Goal: Task Accomplishment & Management: Complete application form

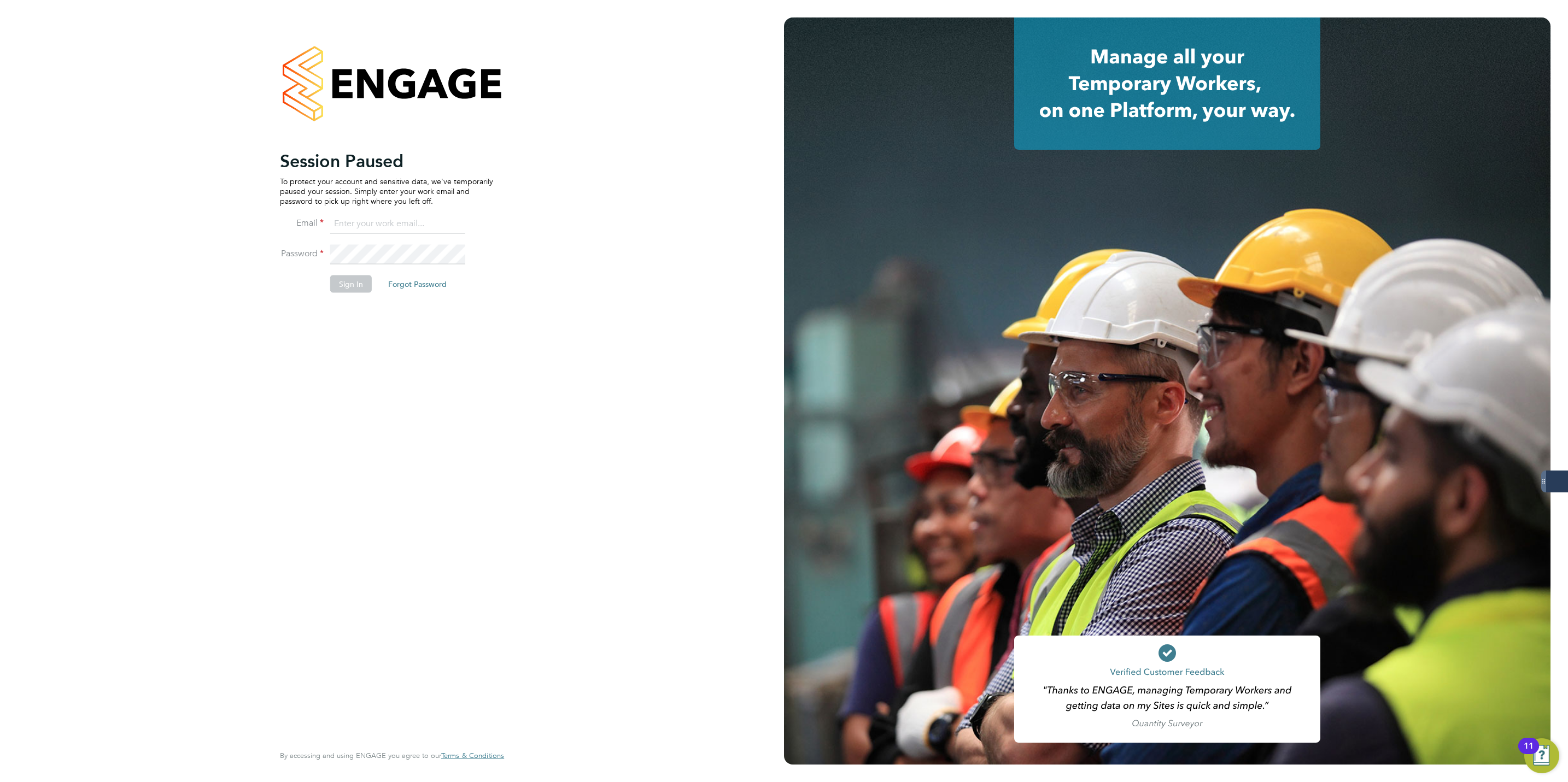
type input "[PERSON_NAME][EMAIL_ADDRESS][PERSON_NAME][DOMAIN_NAME]"
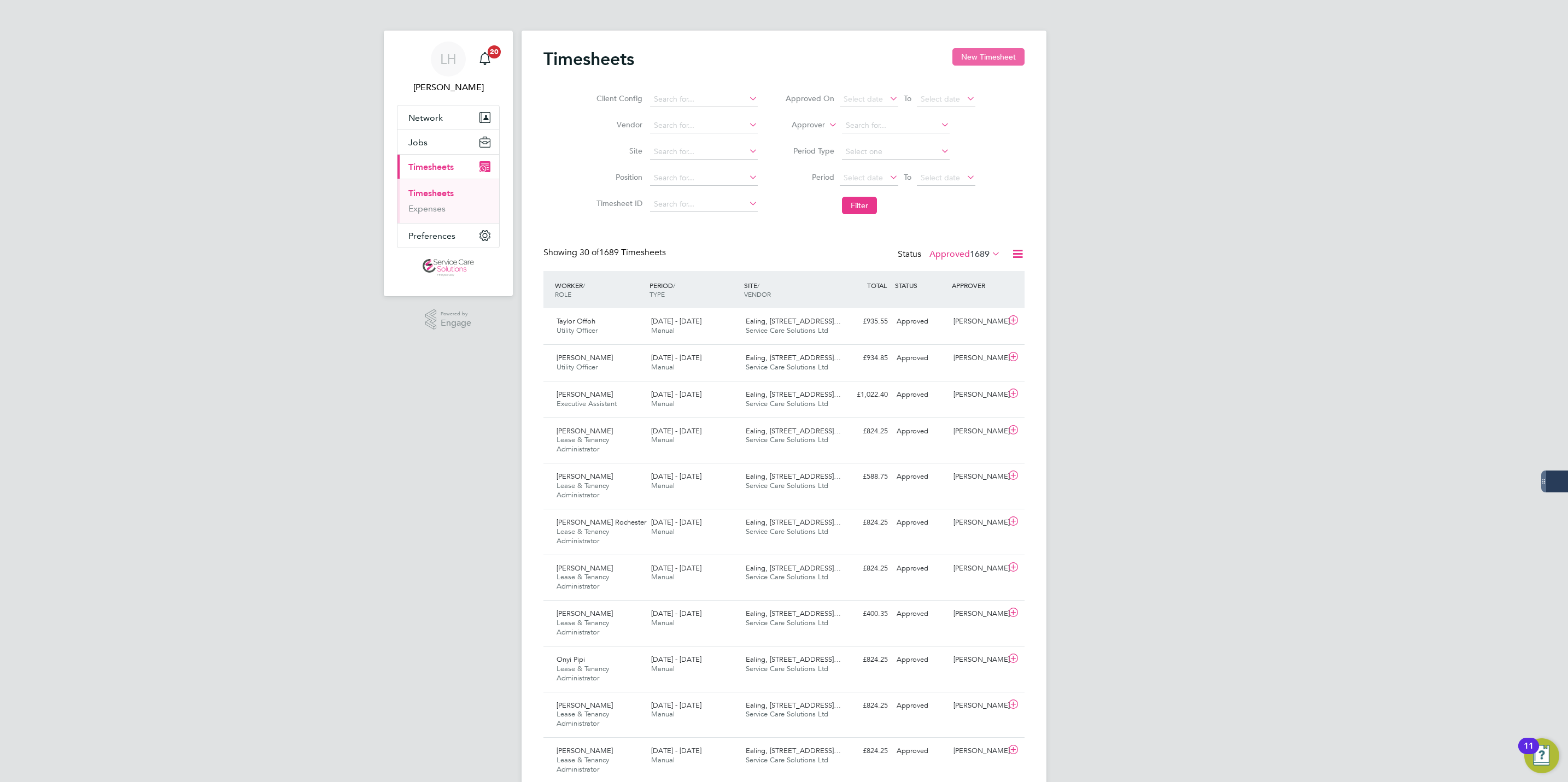
click at [966, 62] on button "New Timesheet" at bounding box center [989, 57] width 72 height 18
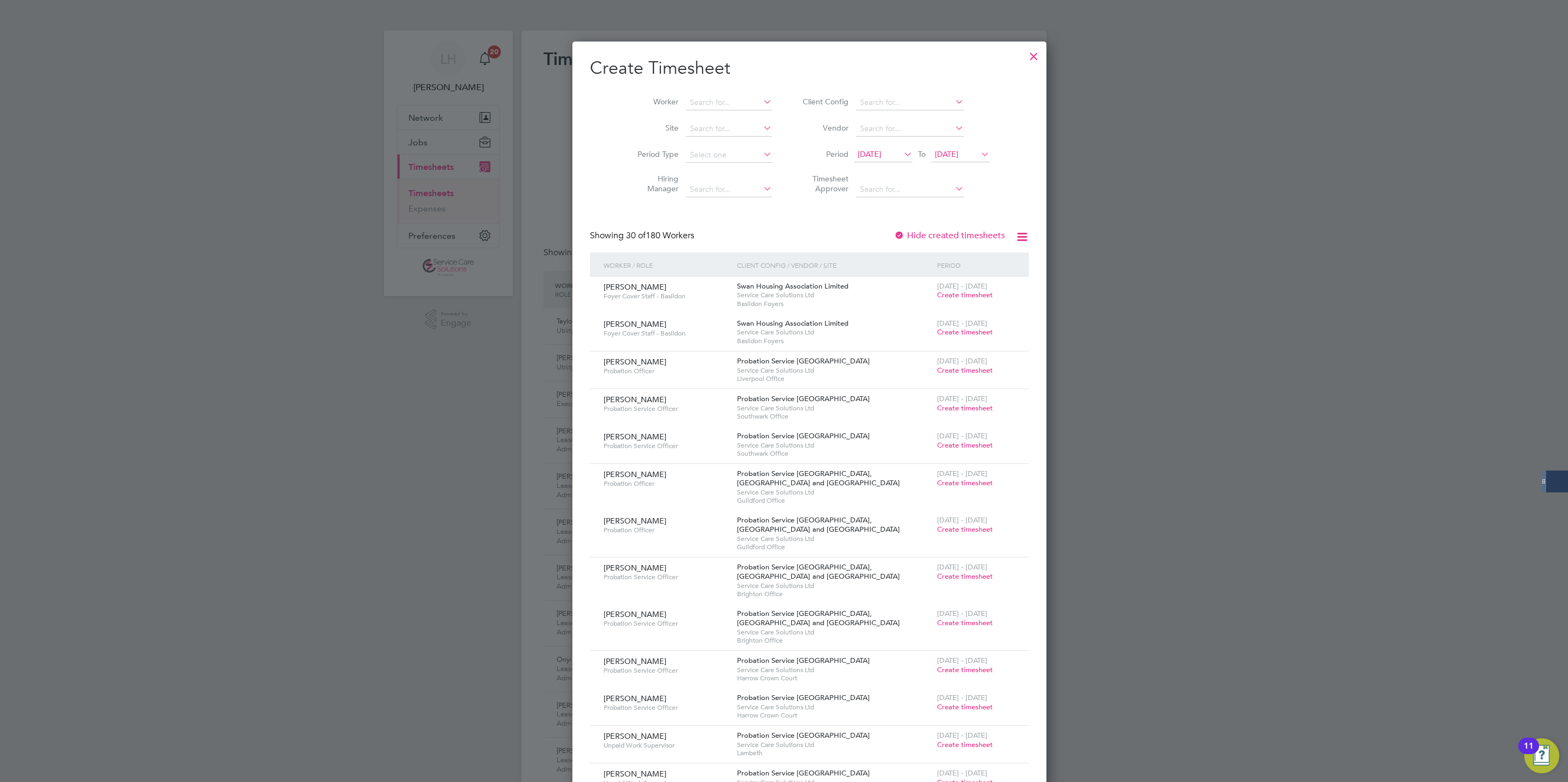
click at [697, 114] on li "Worker" at bounding box center [700, 103] width 170 height 26
click at [687, 102] on input at bounding box center [728, 103] width 86 height 15
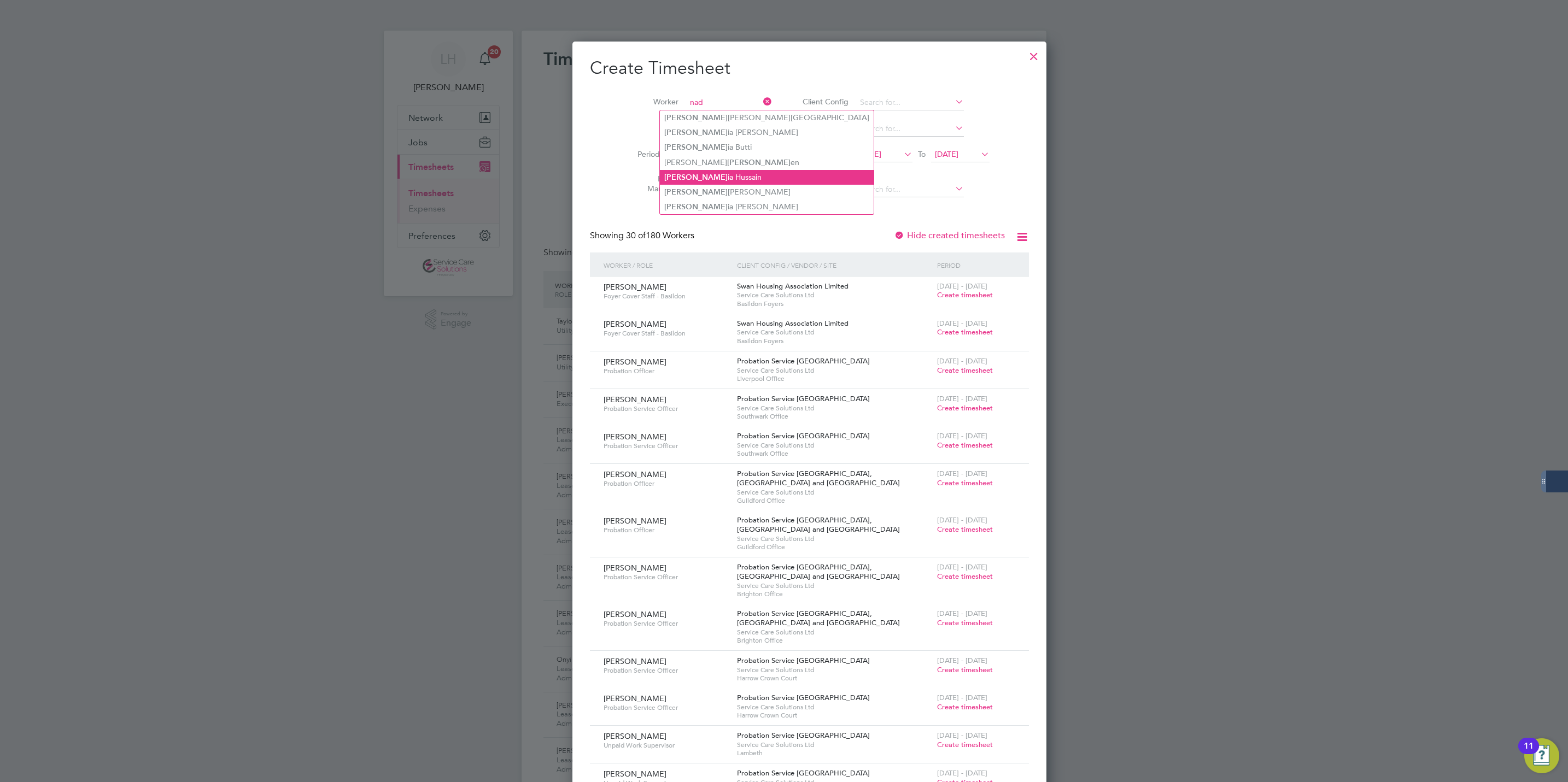
click at [698, 176] on li "Nad ia Hussain" at bounding box center [767, 177] width 214 height 14
type input "[PERSON_NAME]"
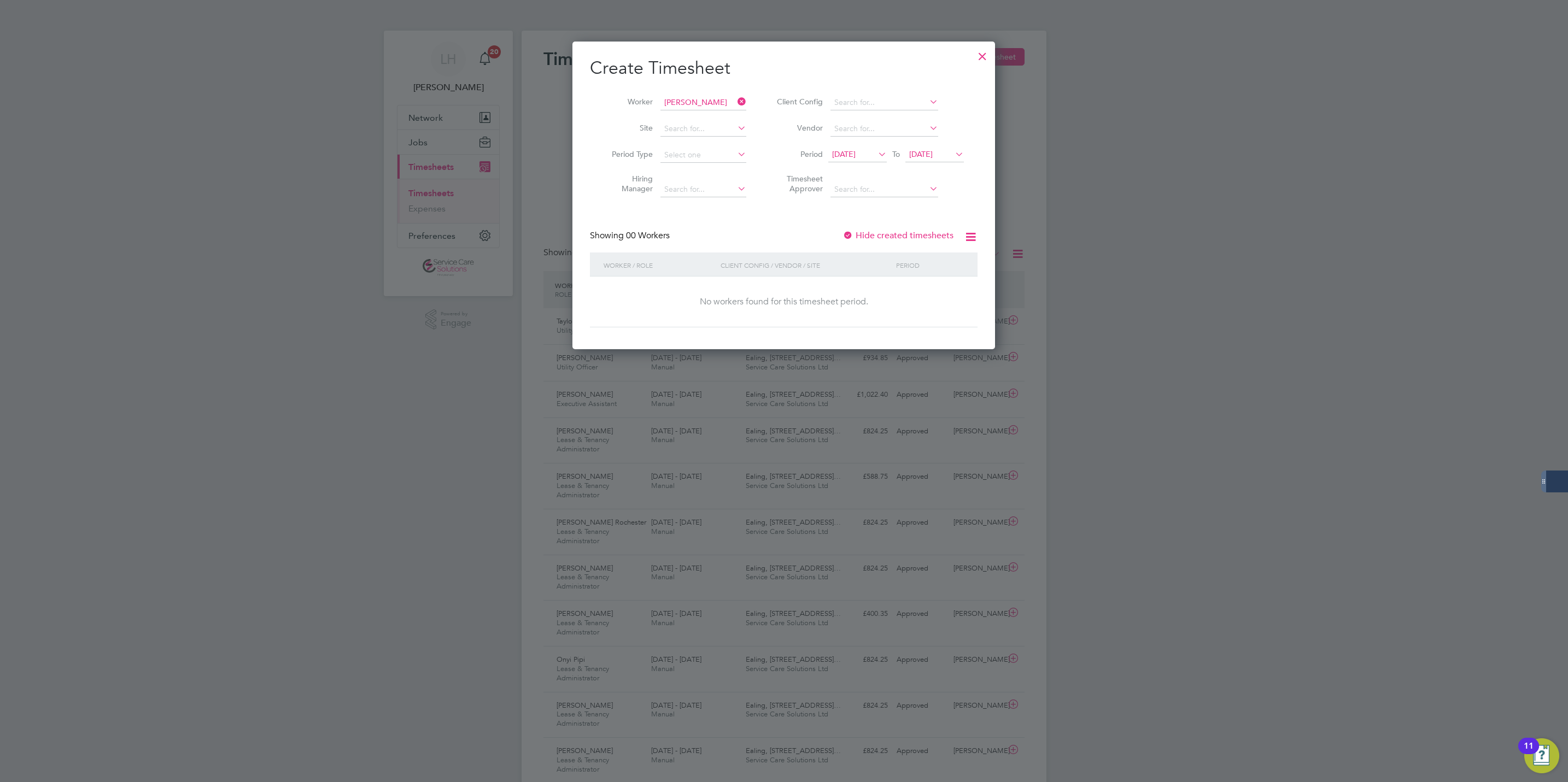
click at [869, 164] on li "Period [DATE] To [DATE]" at bounding box center [869, 155] width 218 height 26
click at [856, 155] on span "[DATE]" at bounding box center [843, 154] width 23 height 10
click at [853, 175] on icon at bounding box center [857, 174] width 10 height 12
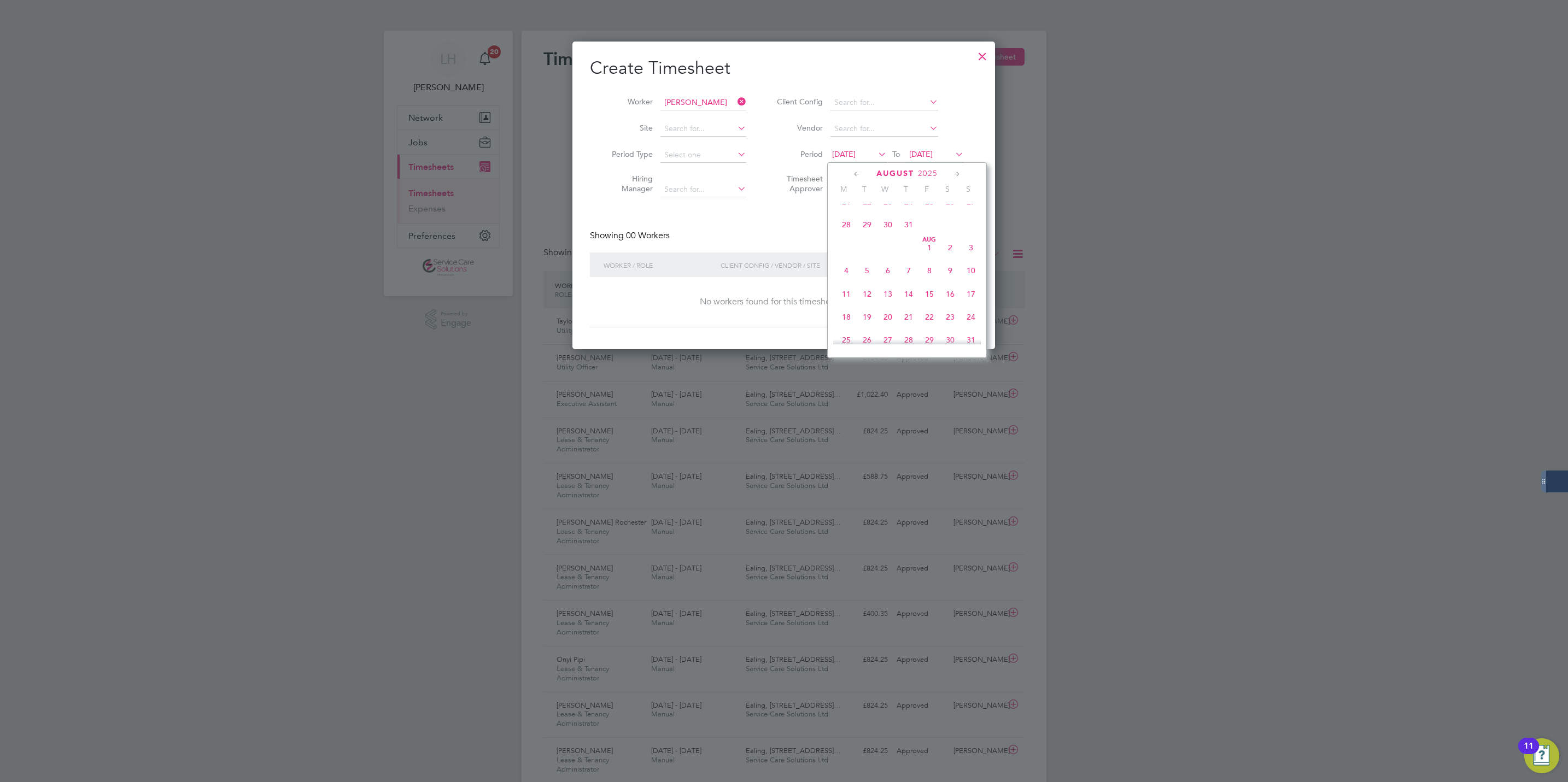
click at [853, 175] on icon at bounding box center [857, 174] width 10 height 12
click at [869, 211] on span "[DATE]" at bounding box center [867, 215] width 21 height 21
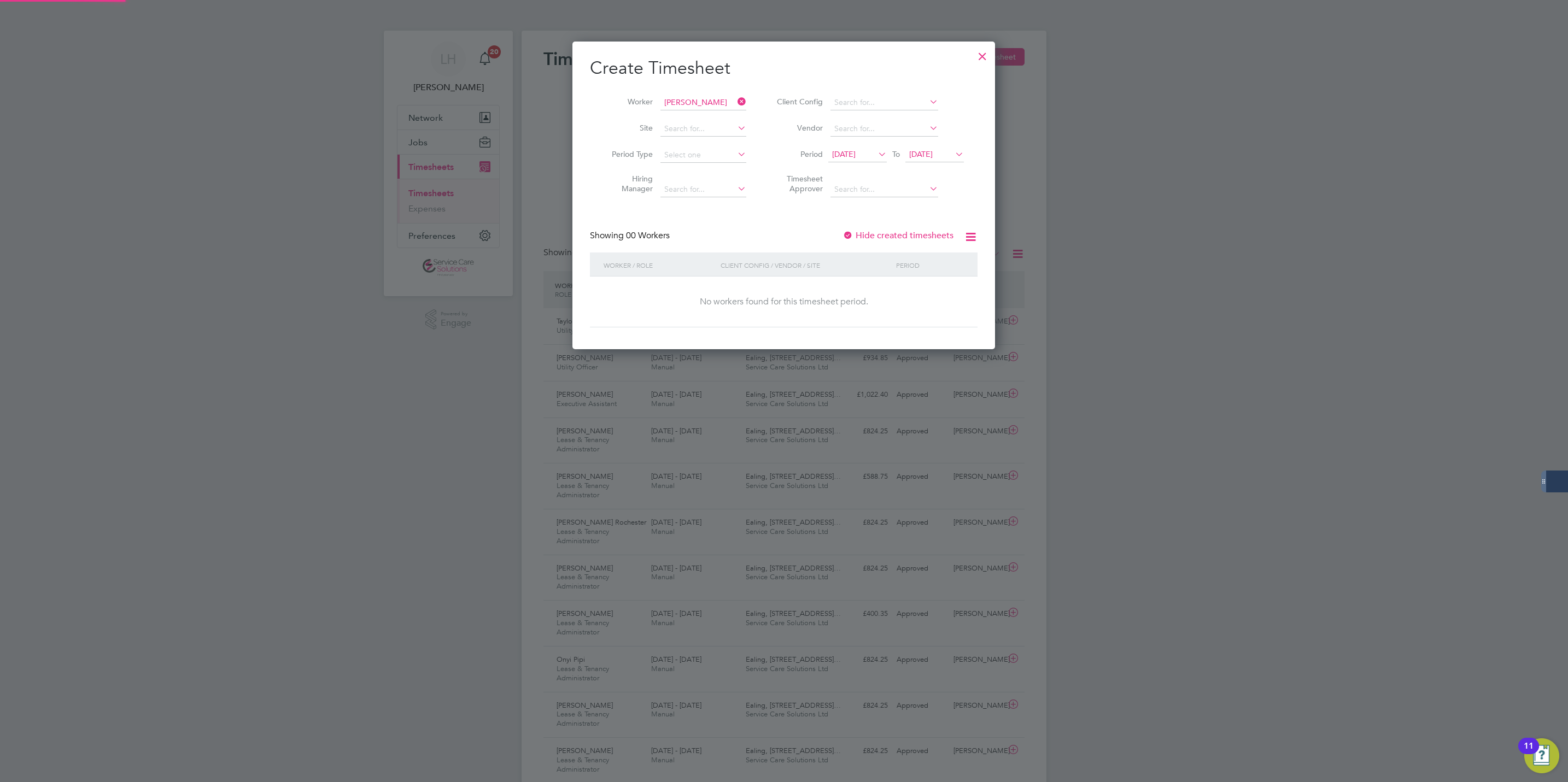
click at [853, 153] on span "[DATE]" at bounding box center [843, 154] width 23 height 10
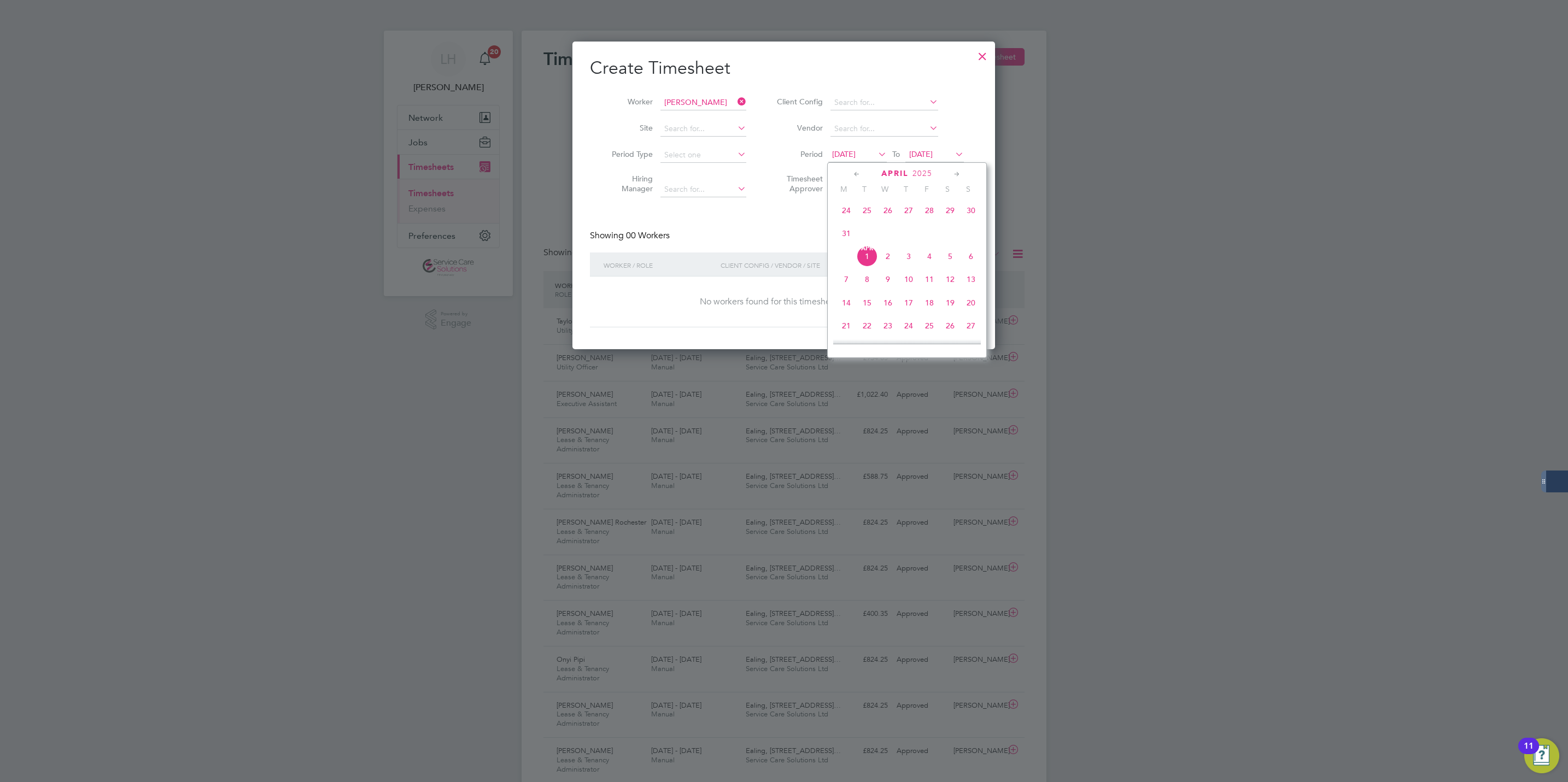
click at [854, 174] on icon at bounding box center [857, 174] width 10 height 12
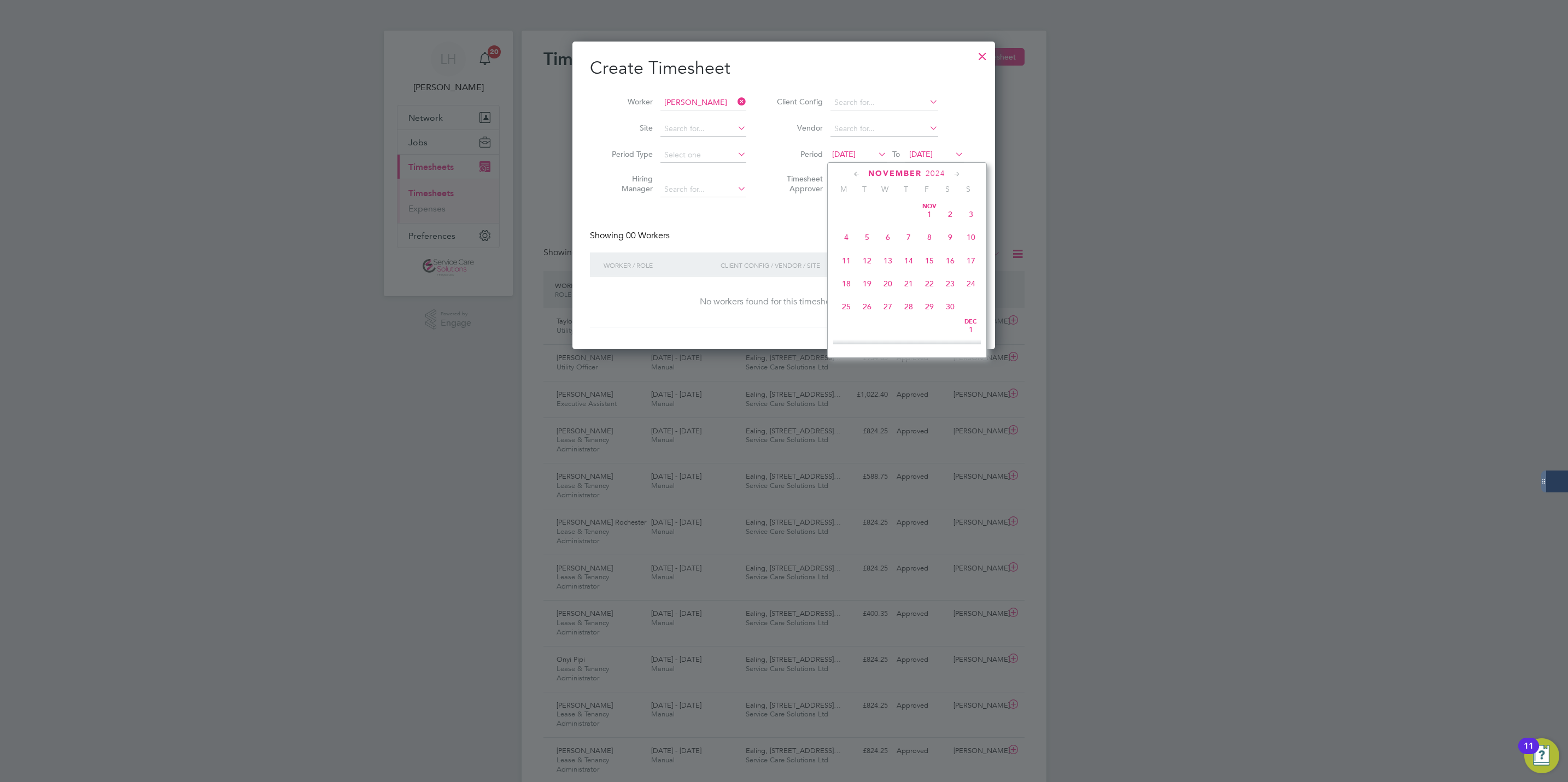
click at [854, 174] on icon at bounding box center [857, 174] width 10 height 12
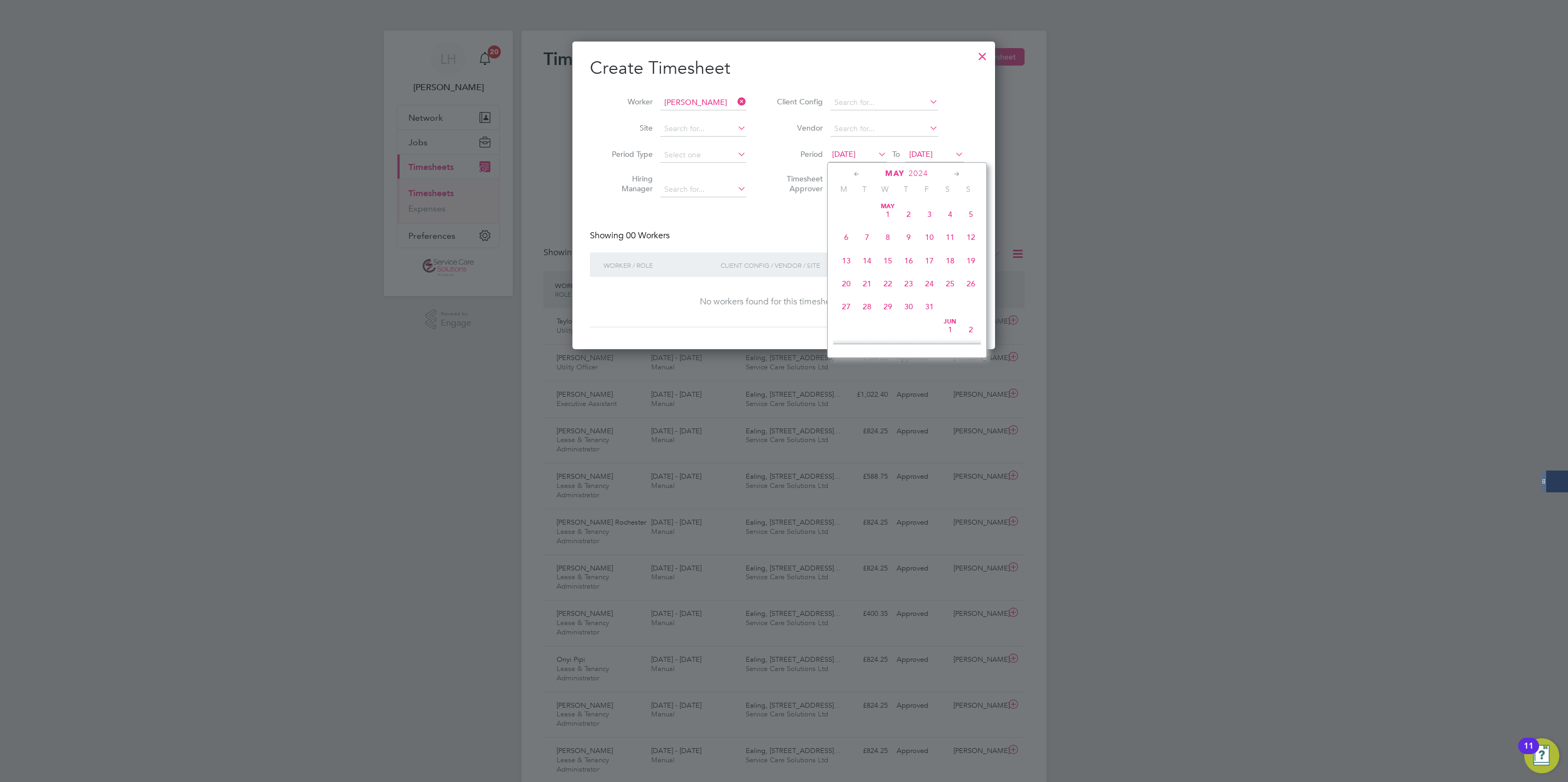
click at [854, 174] on icon at bounding box center [857, 174] width 10 height 12
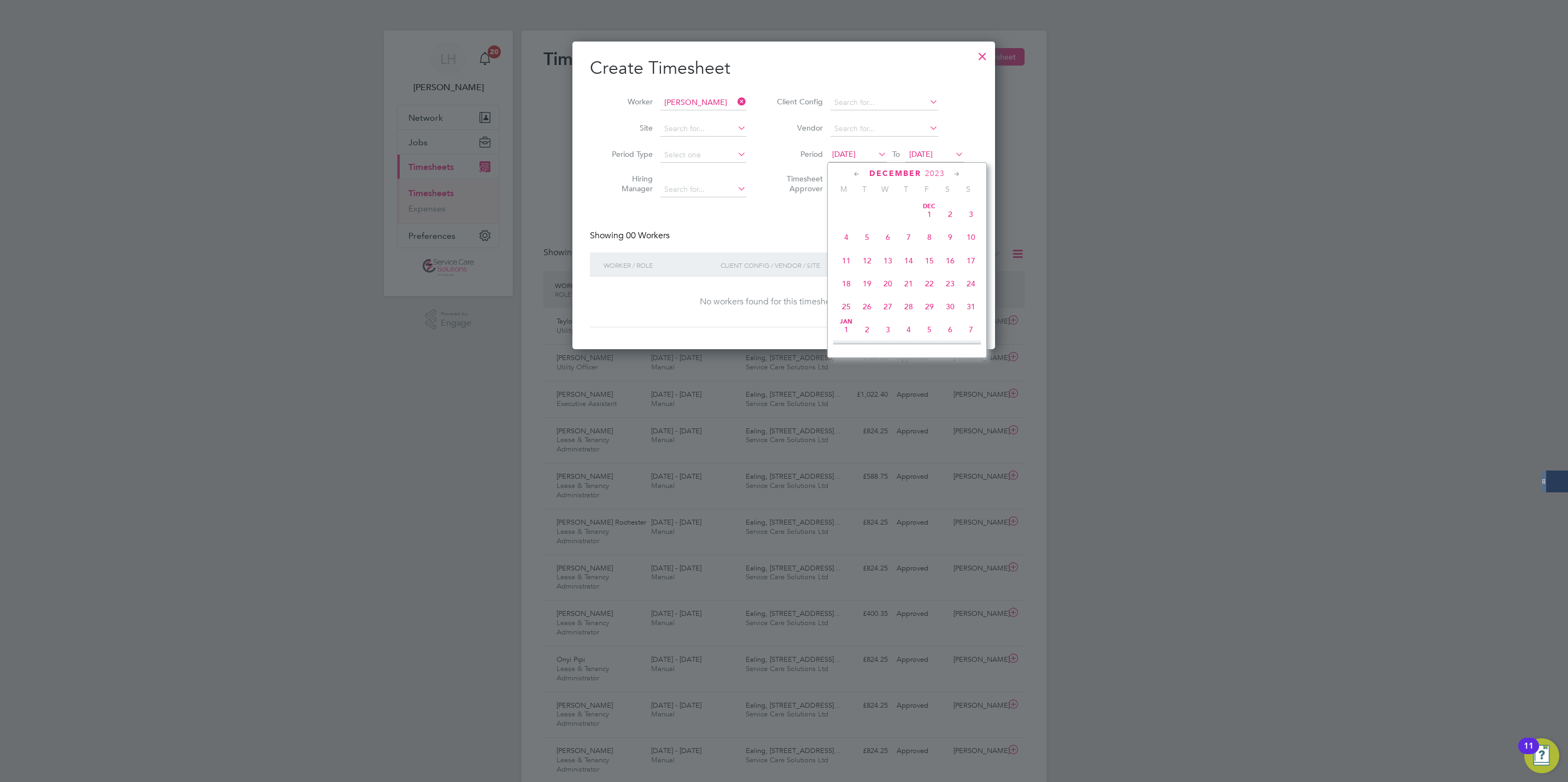
click at [854, 174] on icon at bounding box center [857, 174] width 10 height 12
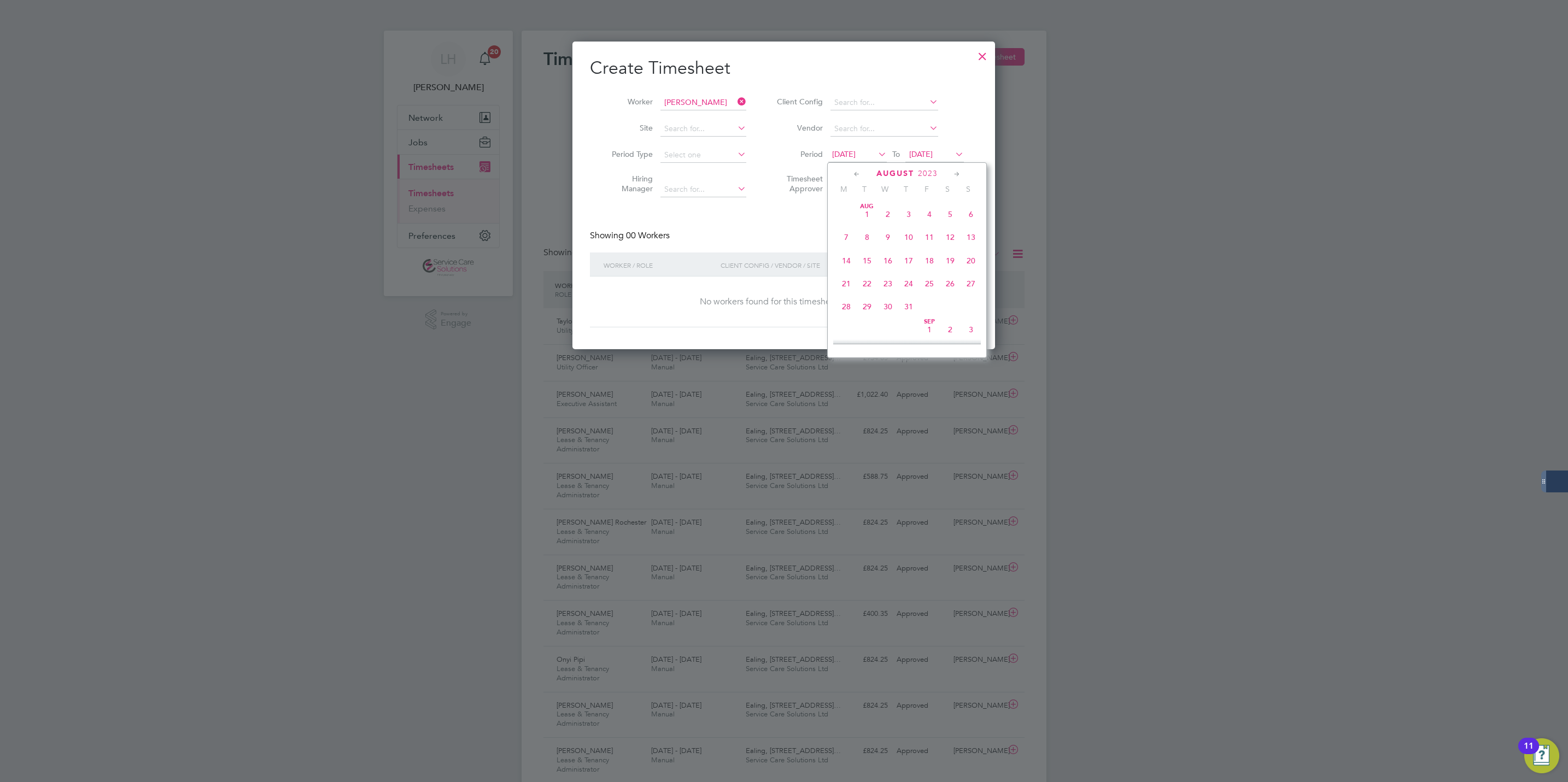
click at [854, 174] on icon at bounding box center [857, 174] width 10 height 12
click at [846, 212] on span "[DATE]" at bounding box center [846, 215] width 21 height 21
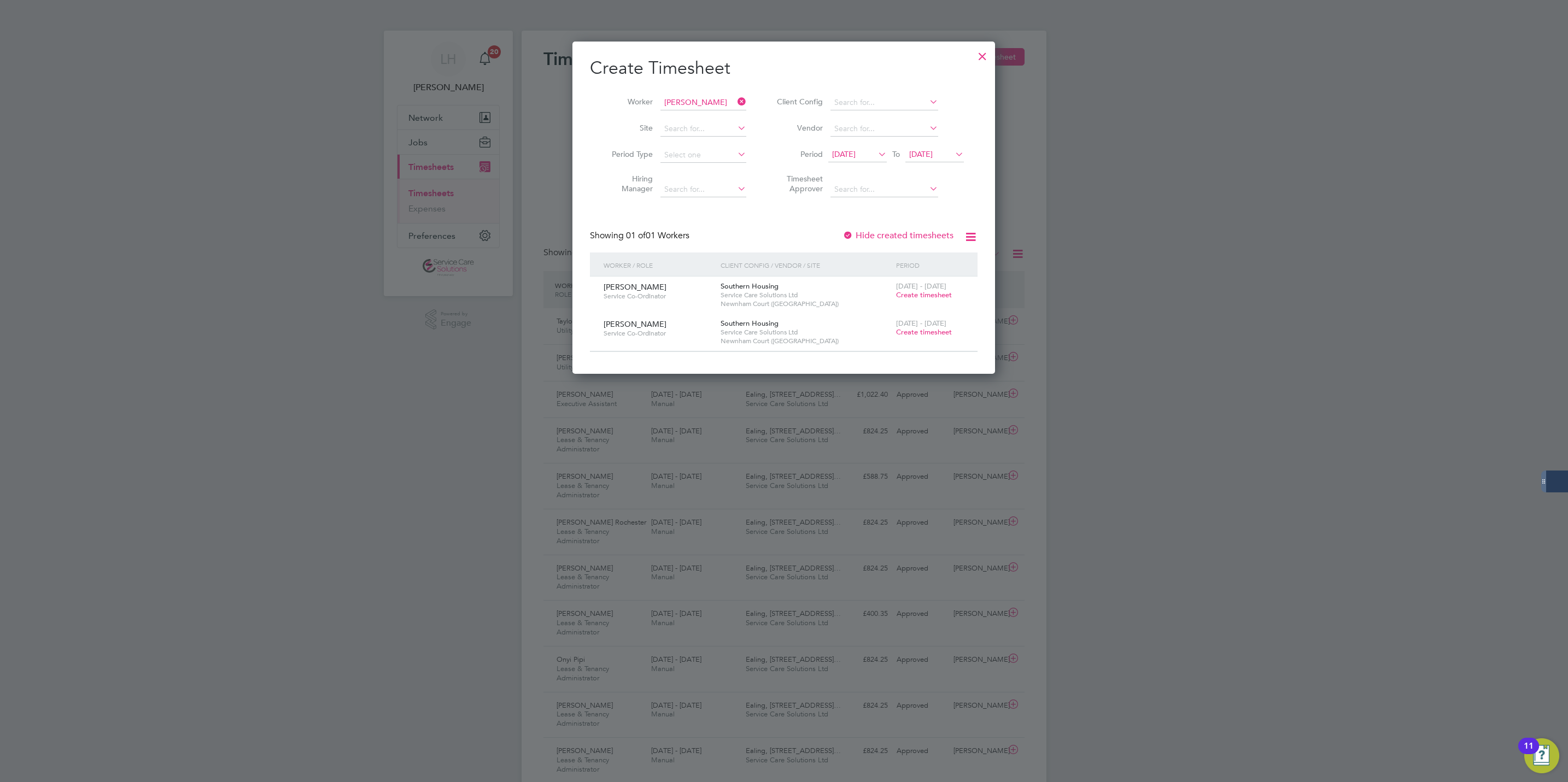
click at [885, 228] on div "Create Timesheet Worker [PERSON_NAME] Site Period Type Hiring Manager Client Co…" at bounding box center [784, 204] width 388 height 295
click at [880, 236] on label "Hide created timesheets" at bounding box center [897, 236] width 111 height 11
click at [929, 159] on span "[DATE]" at bounding box center [934, 155] width 58 height 14
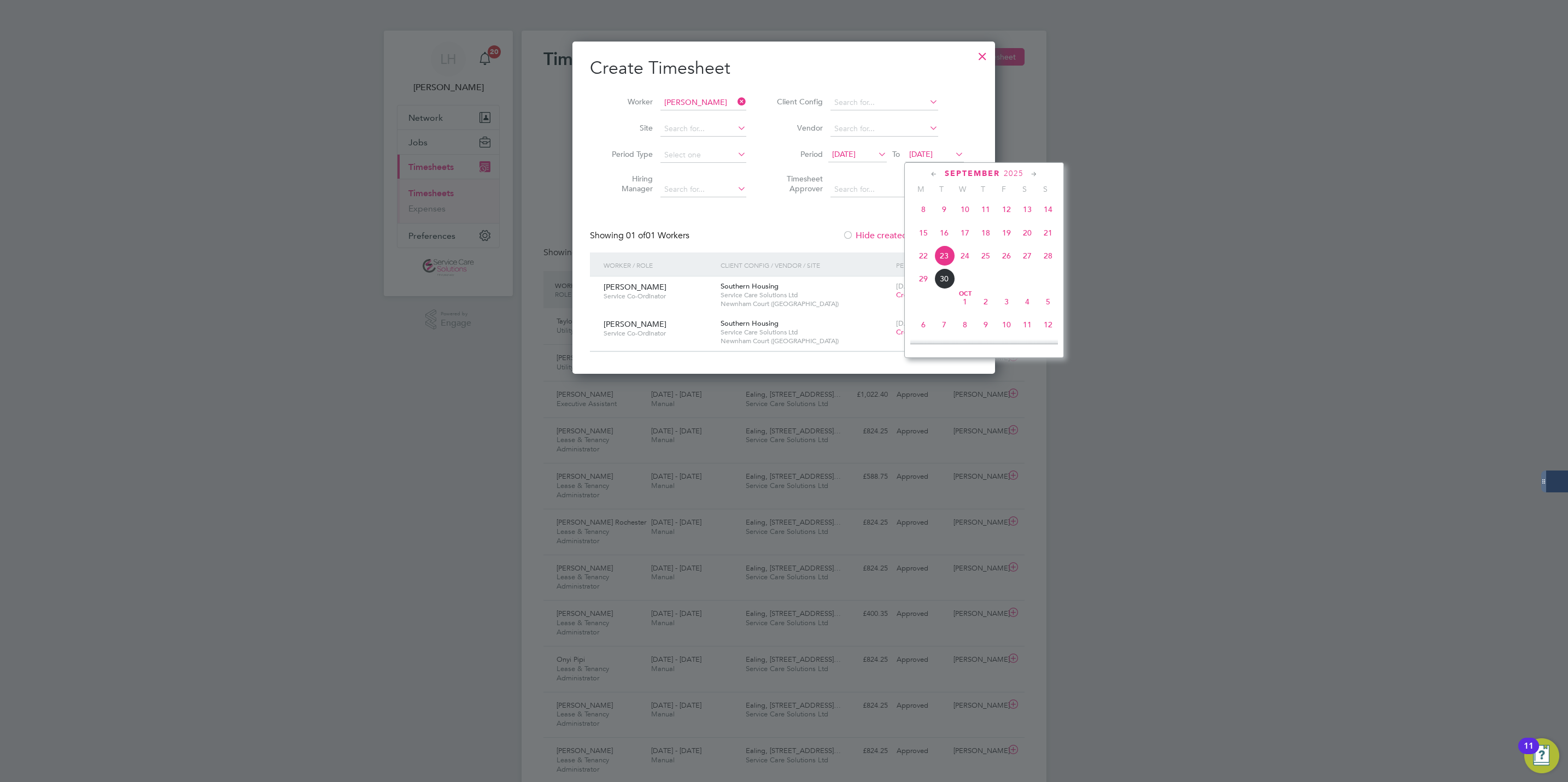
click at [1035, 175] on icon at bounding box center [1034, 174] width 10 height 12
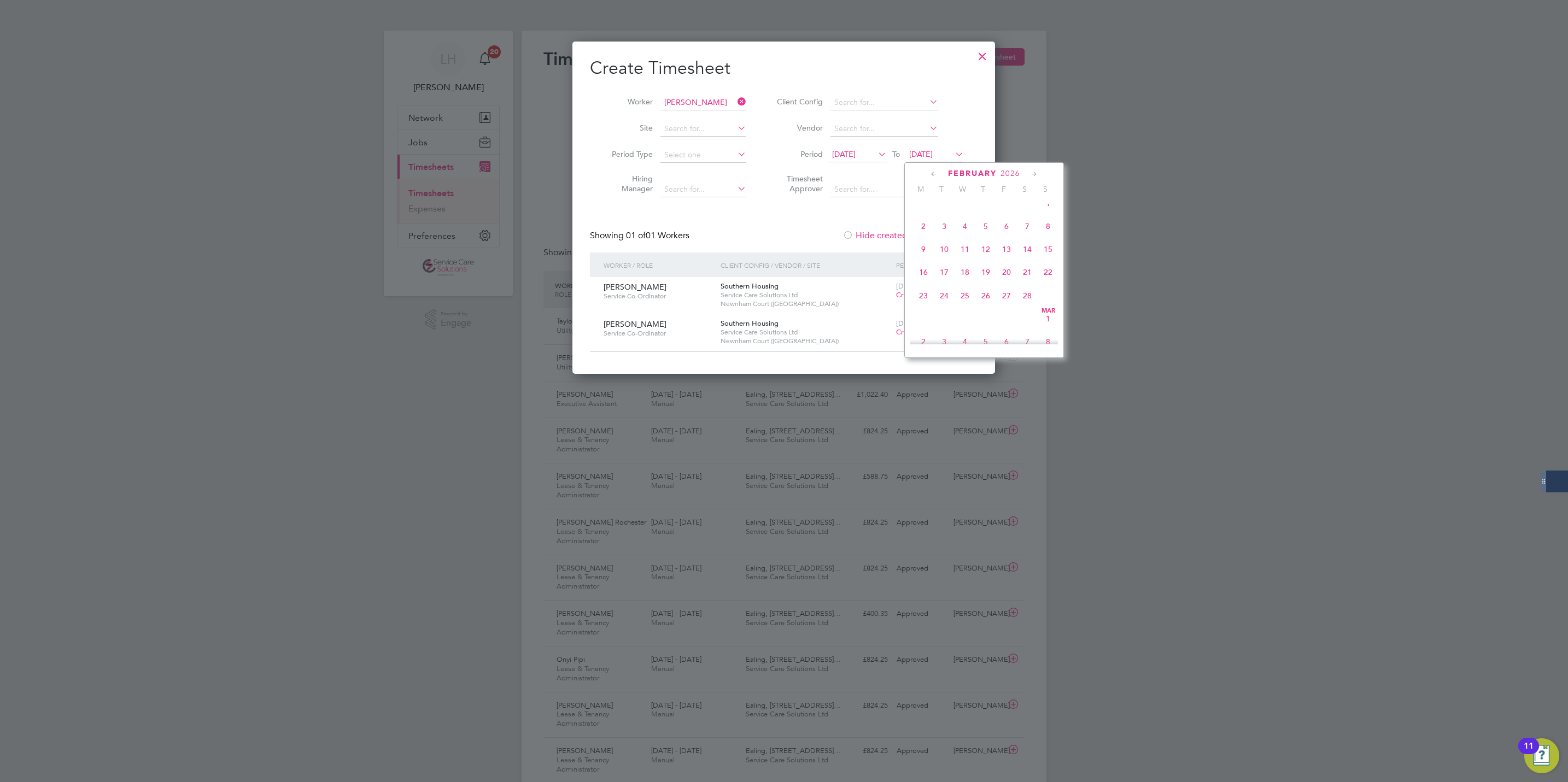
click at [1035, 175] on icon at bounding box center [1034, 174] width 10 height 12
click at [942, 328] on span "31" at bounding box center [944, 317] width 21 height 21
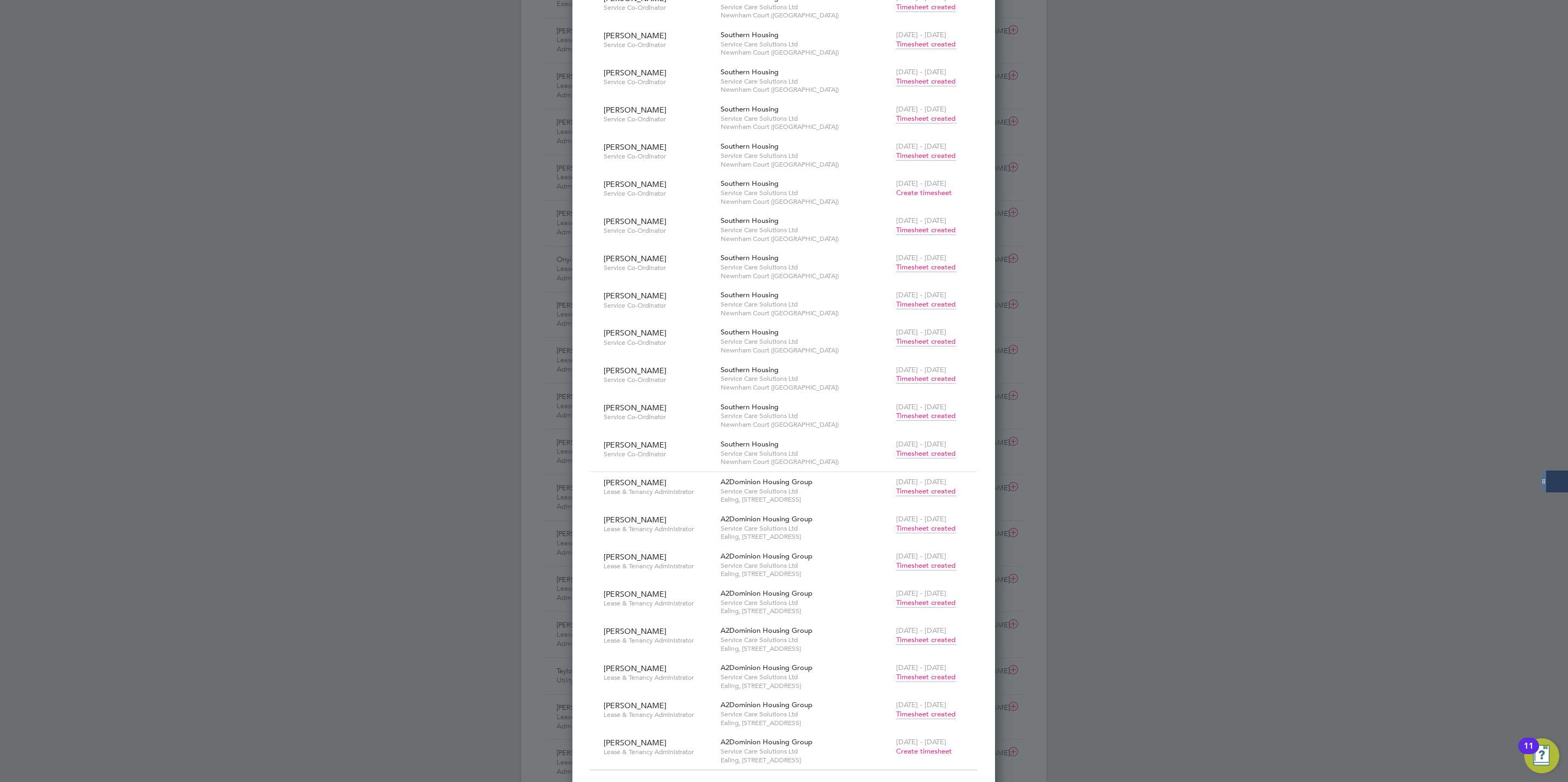
scroll to position [410, 0]
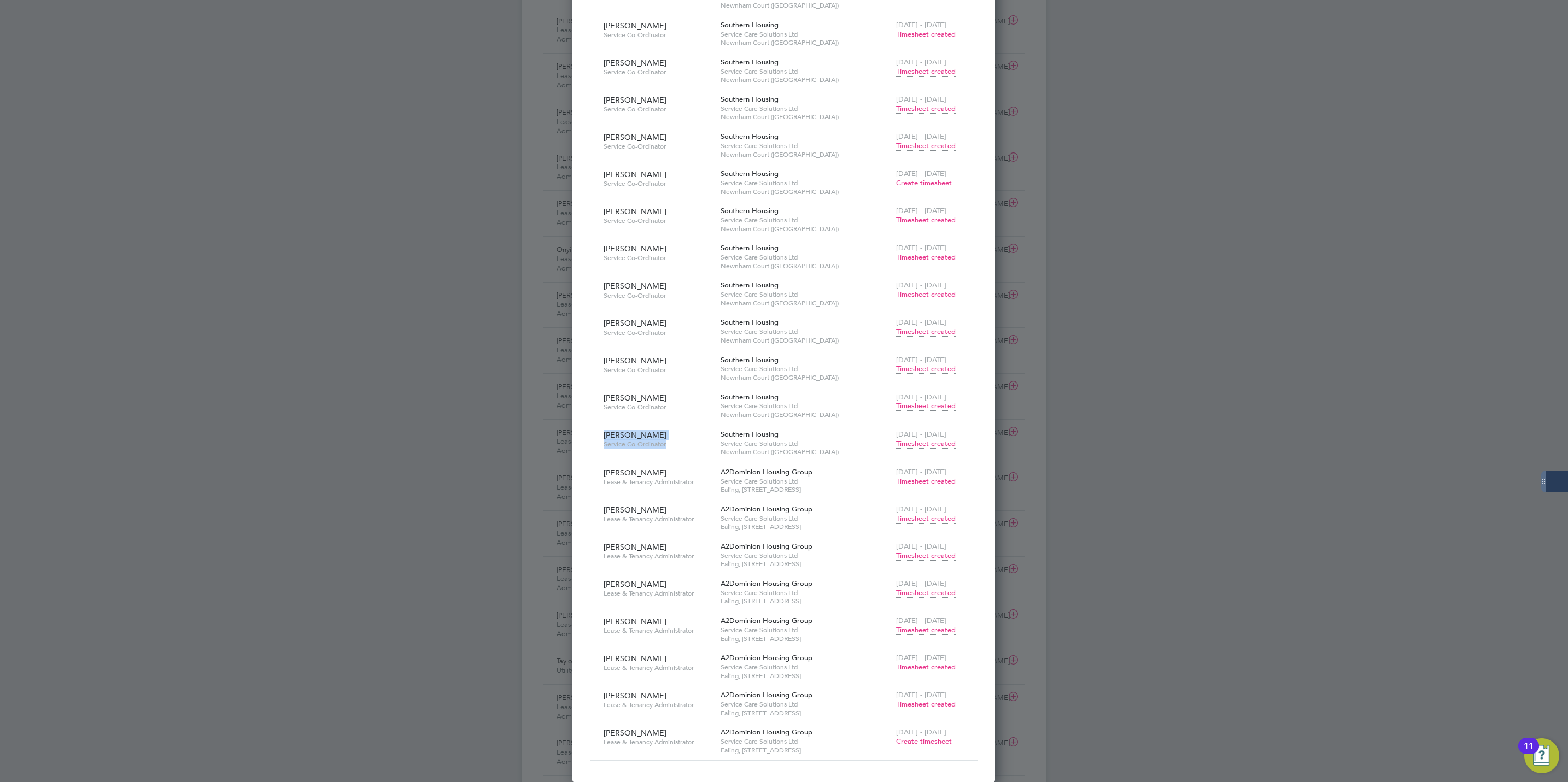
drag, startPoint x: 673, startPoint y: 448, endPoint x: 600, endPoint y: 440, distance: 73.4
click at [601, 440] on div "[PERSON_NAME] Service Co-Ordinator" at bounding box center [659, 439] width 117 height 30
copy div "[PERSON_NAME] Service Co-Ordinator"
click at [615, 440] on span "Service Co-Ordinator" at bounding box center [658, 444] width 109 height 9
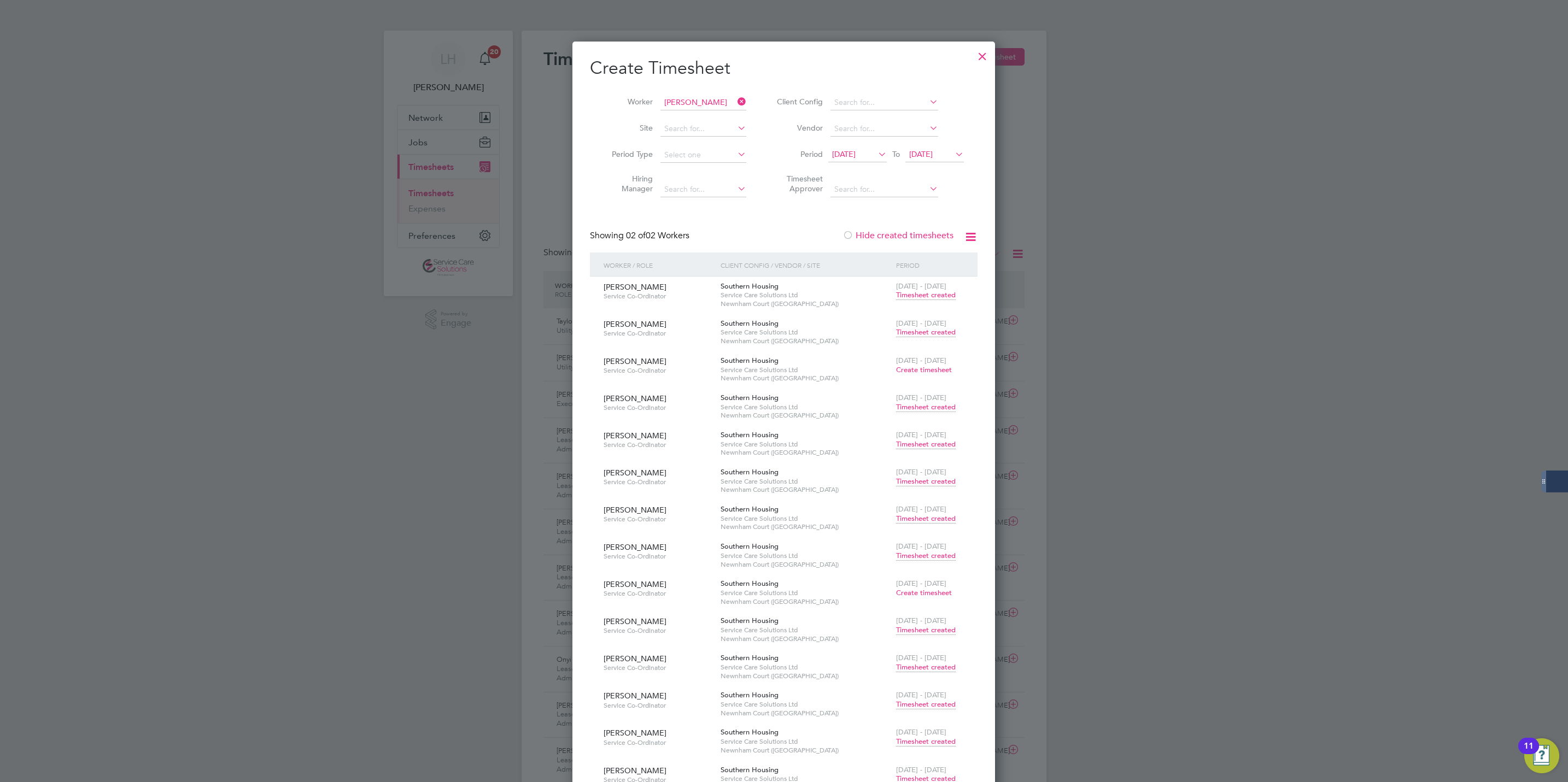
click at [853, 156] on span "[DATE]" at bounding box center [843, 154] width 23 height 10
click at [850, 172] on div "[DATE]" at bounding box center [907, 173] width 147 height 10
click at [855, 172] on icon at bounding box center [857, 174] width 10 height 12
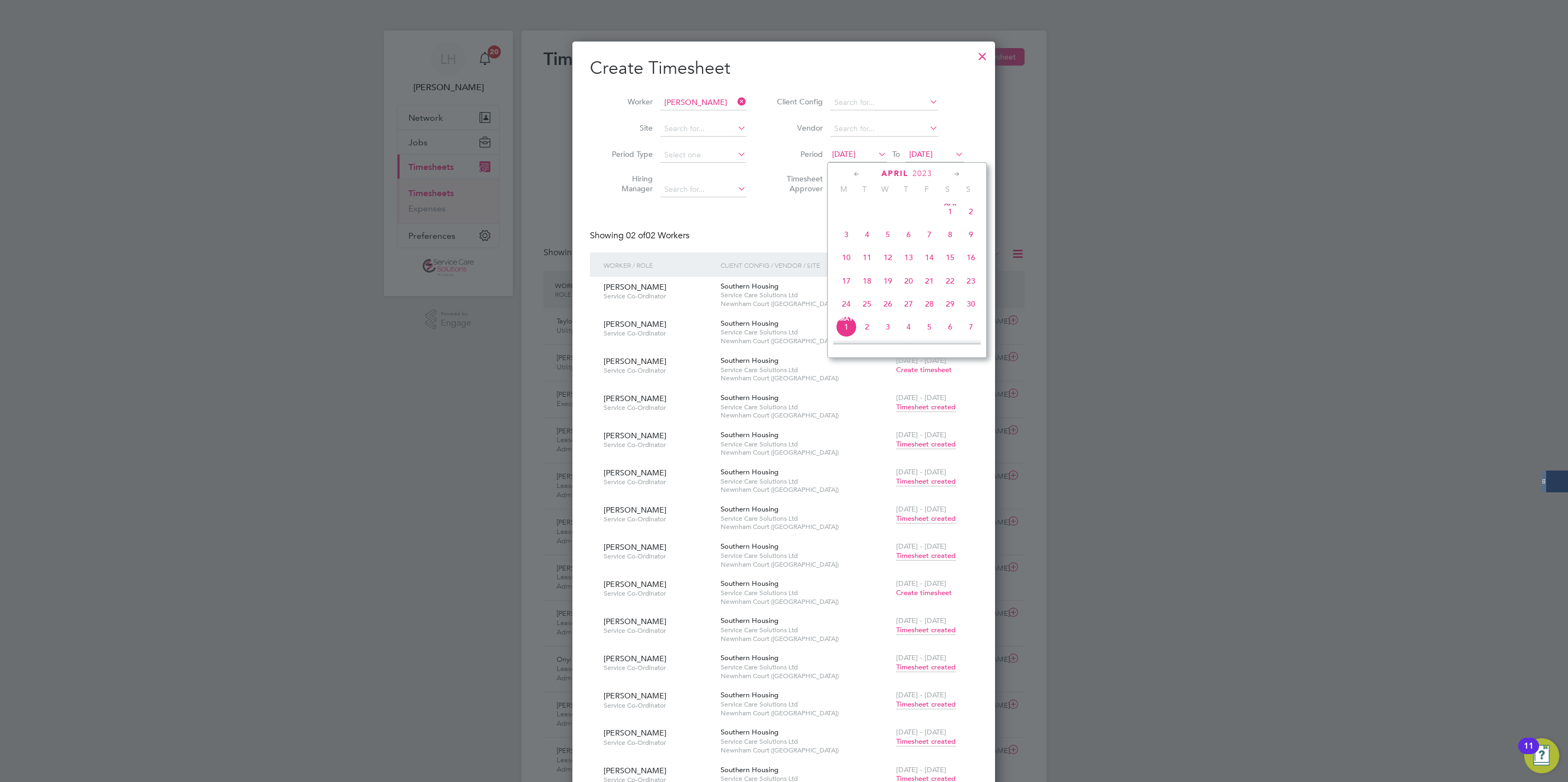
scroll to position [116, 0]
click at [888, 212] on span "[DATE]" at bounding box center [888, 213] width 21 height 21
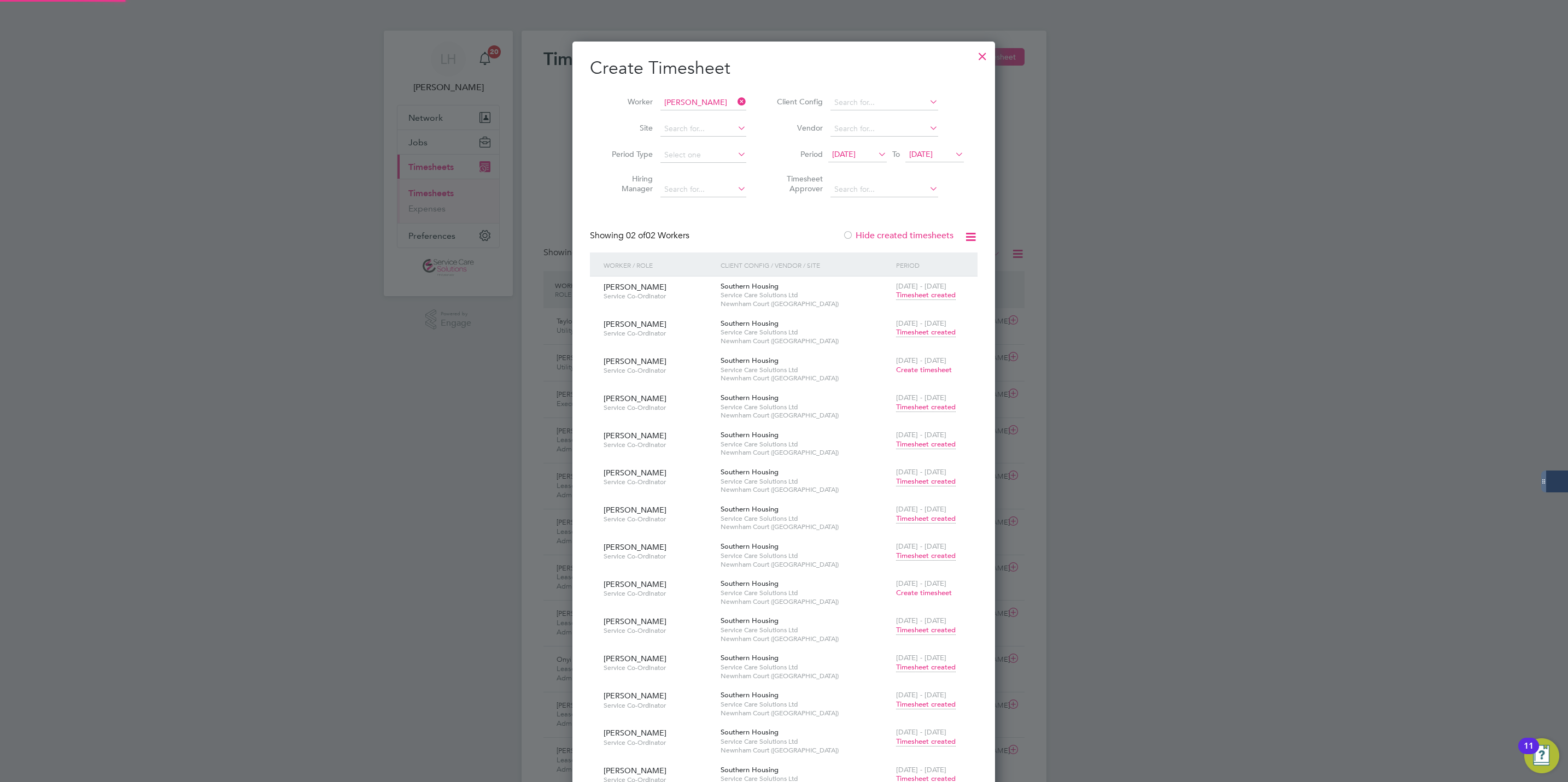
scroll to position [1153, 423]
click at [922, 296] on span "Timesheet created" at bounding box center [925, 295] width 59 height 10
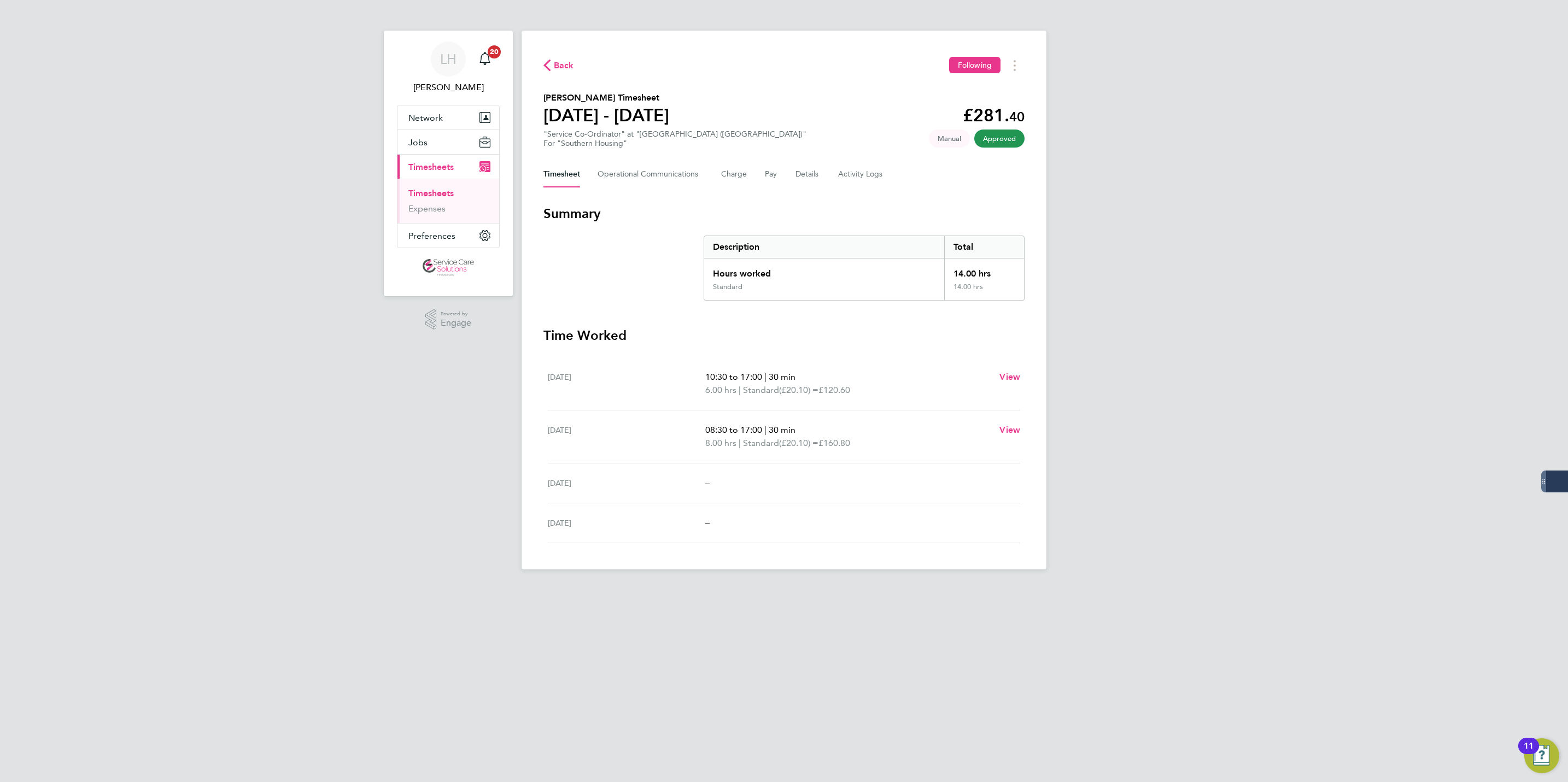
drag, startPoint x: 564, startPoint y: 374, endPoint x: 600, endPoint y: 376, distance: 36.1
click at [600, 376] on div "[DATE]" at bounding box center [627, 384] width 158 height 26
copy div "[DATE]"
click at [566, 67] on span "Back" at bounding box center [563, 66] width 20 height 13
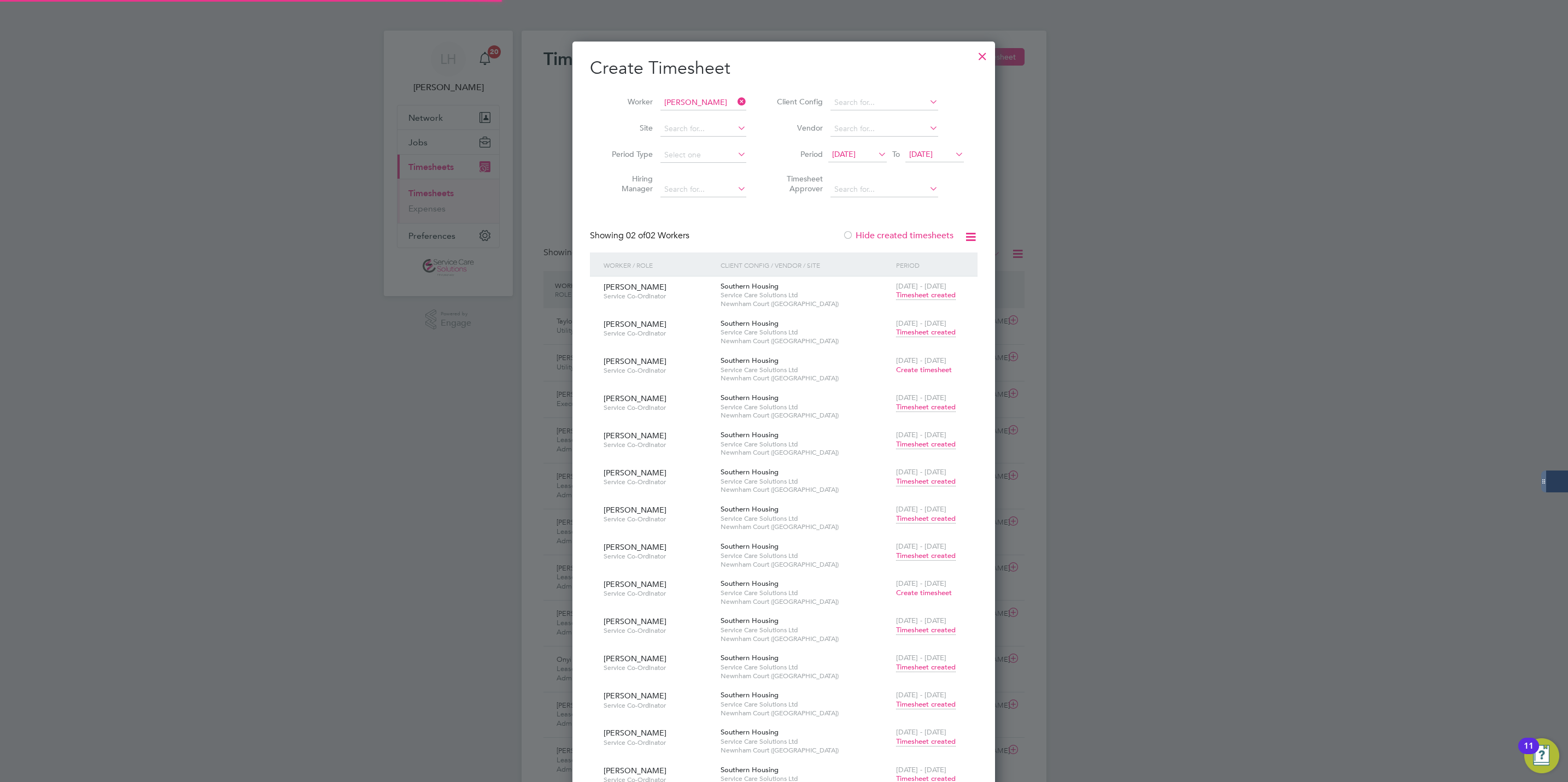
scroll to position [28, 95]
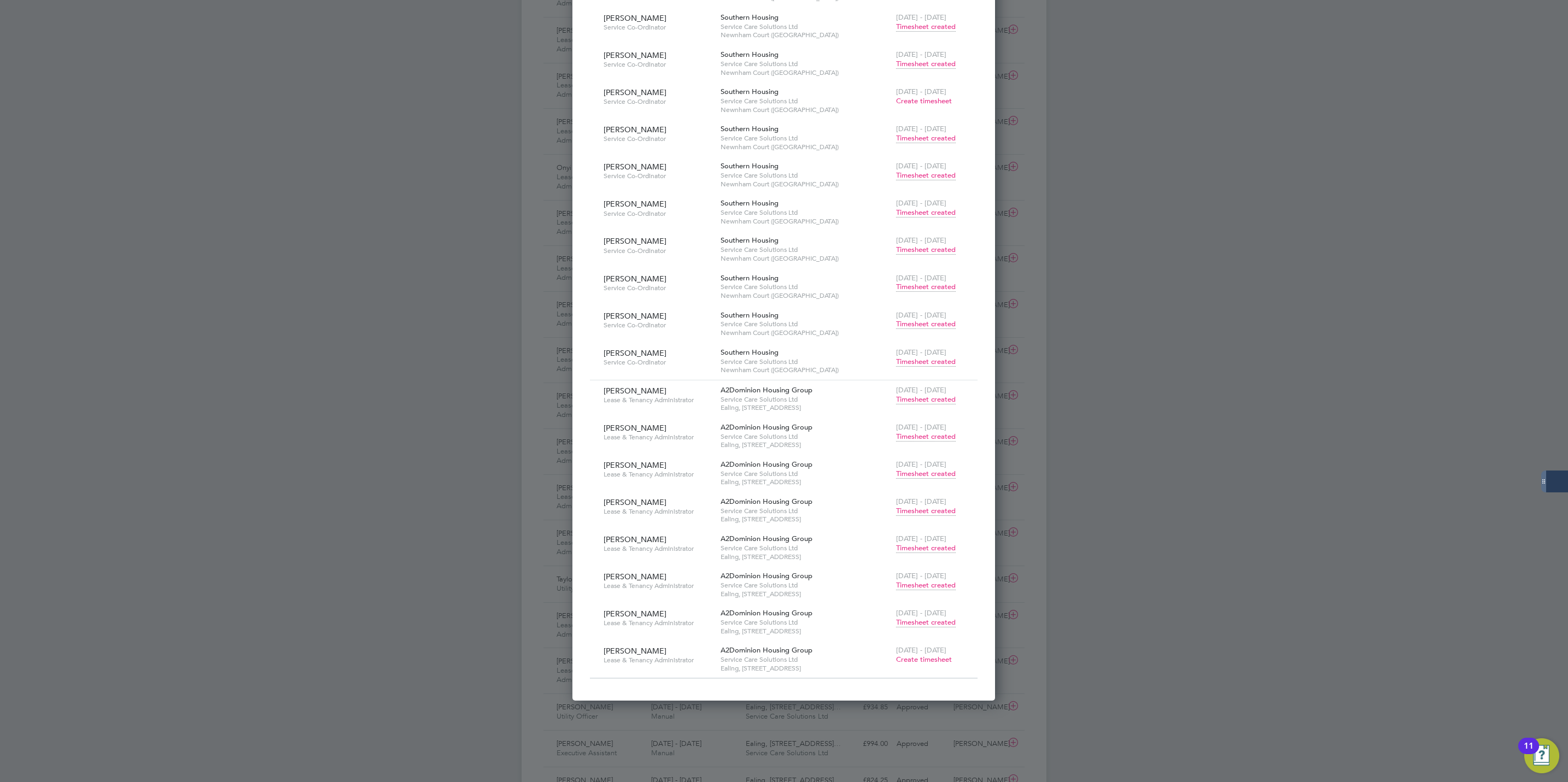
click at [916, 362] on span "Timesheet created" at bounding box center [925, 362] width 59 height 10
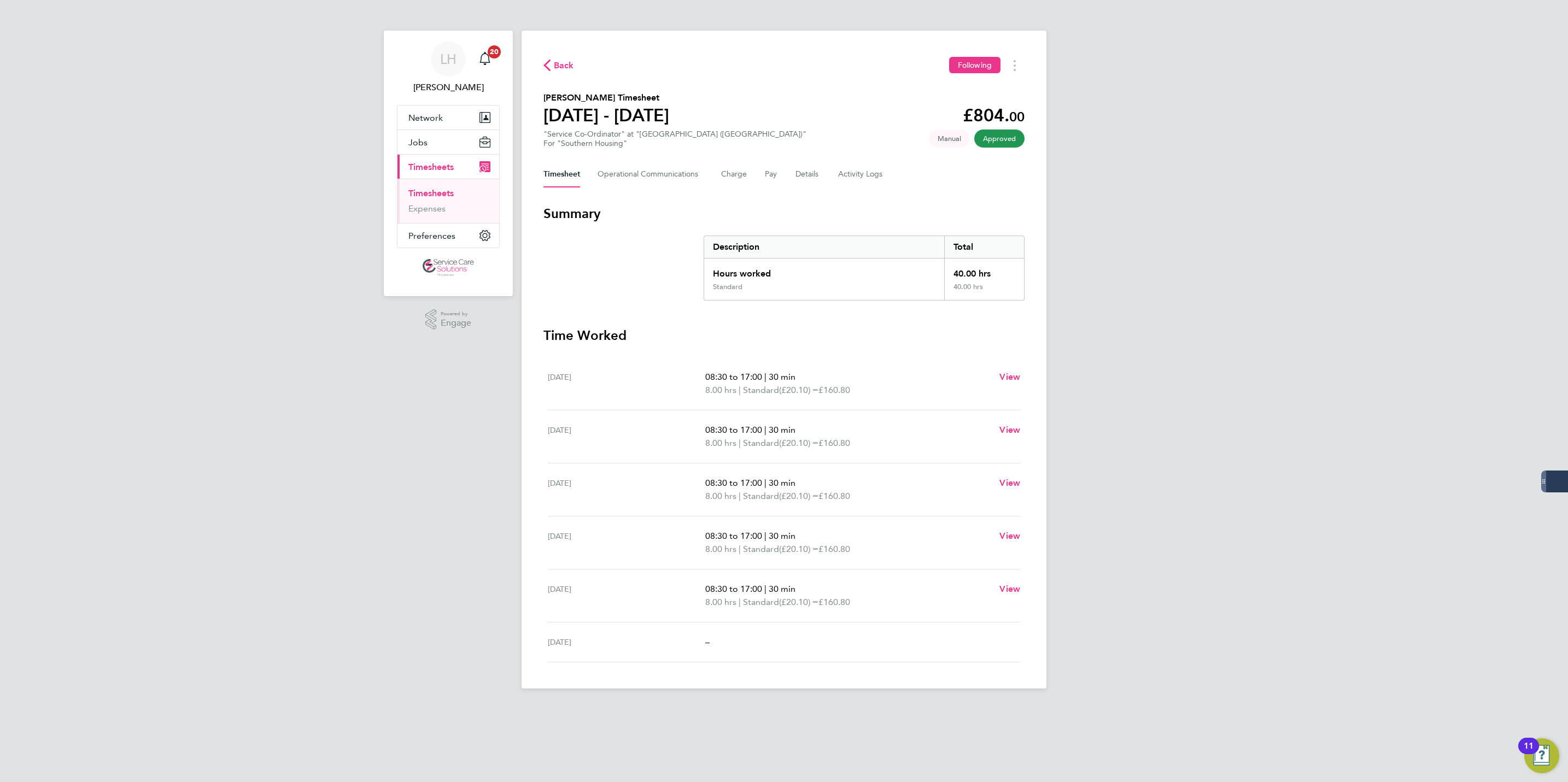
drag, startPoint x: 559, startPoint y: 587, endPoint x: 584, endPoint y: 587, distance: 25.0
click at [584, 587] on div "[DATE]" at bounding box center [627, 595] width 158 height 26
copy div "[DATE]"
drag, startPoint x: 561, startPoint y: 62, endPoint x: 687, endPoint y: 152, distance: 154.8
click at [561, 62] on span "Back" at bounding box center [563, 66] width 20 height 13
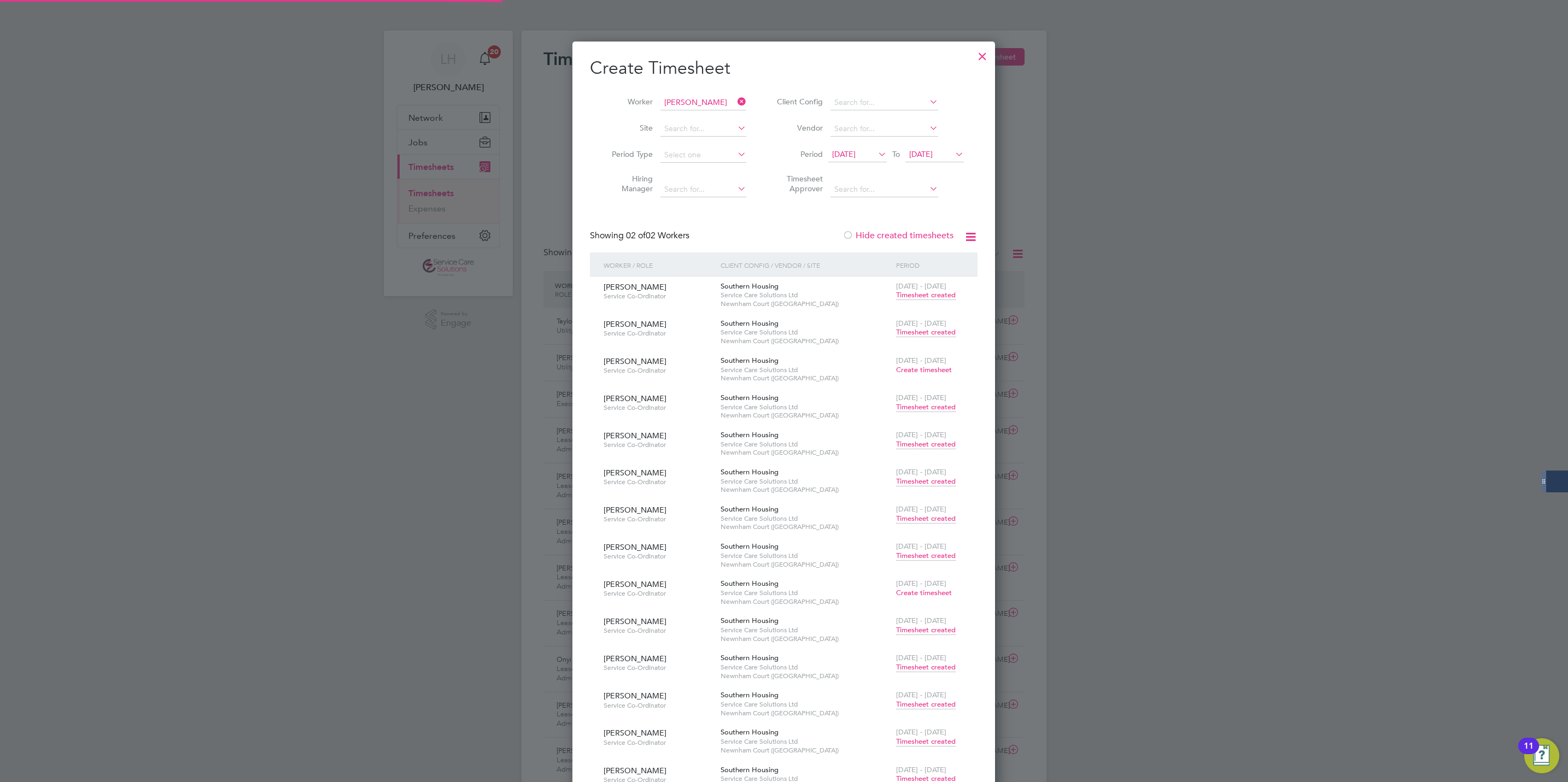
scroll to position [28, 95]
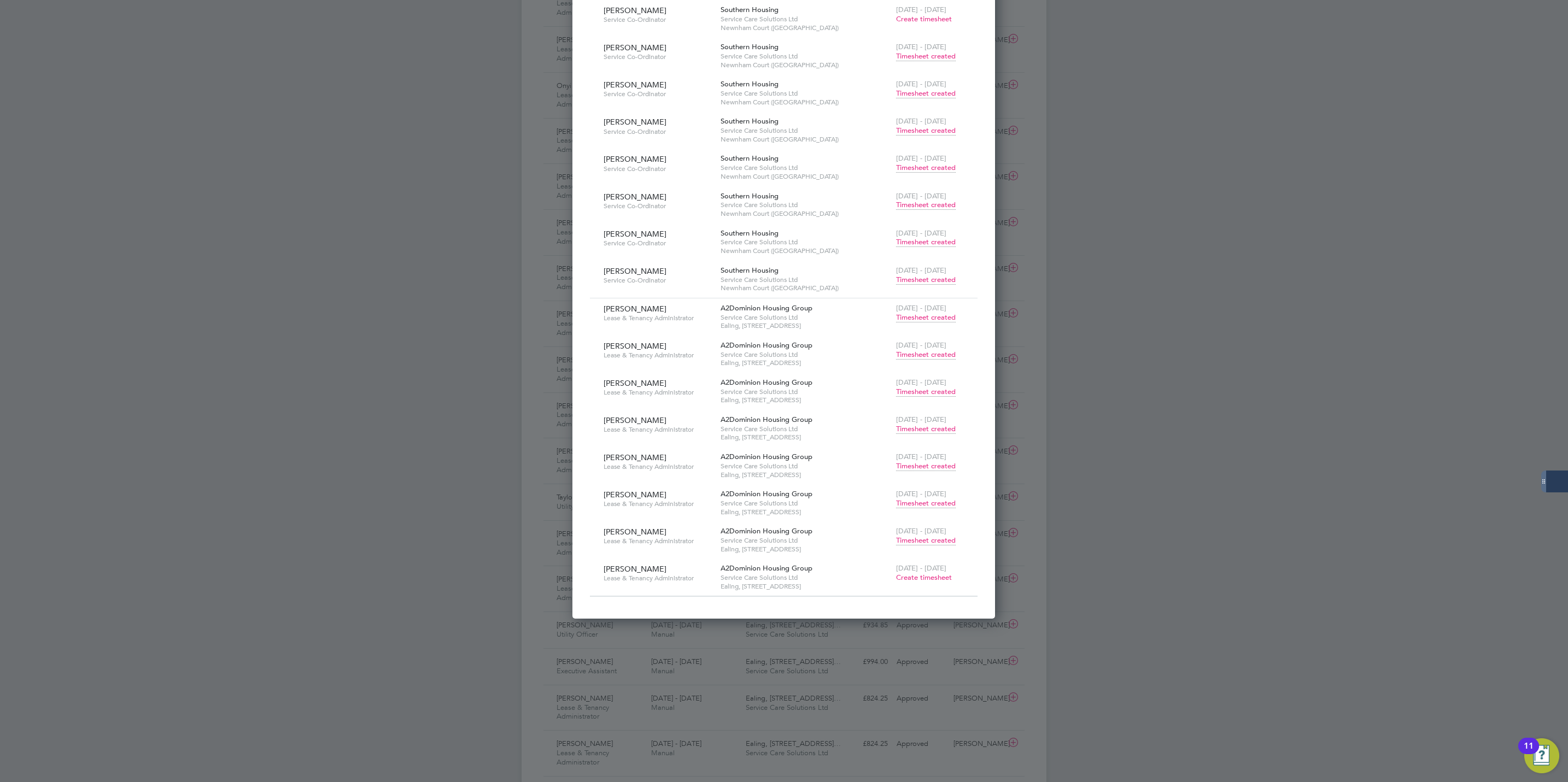
click at [935, 318] on span "Timesheet created" at bounding box center [925, 317] width 59 height 10
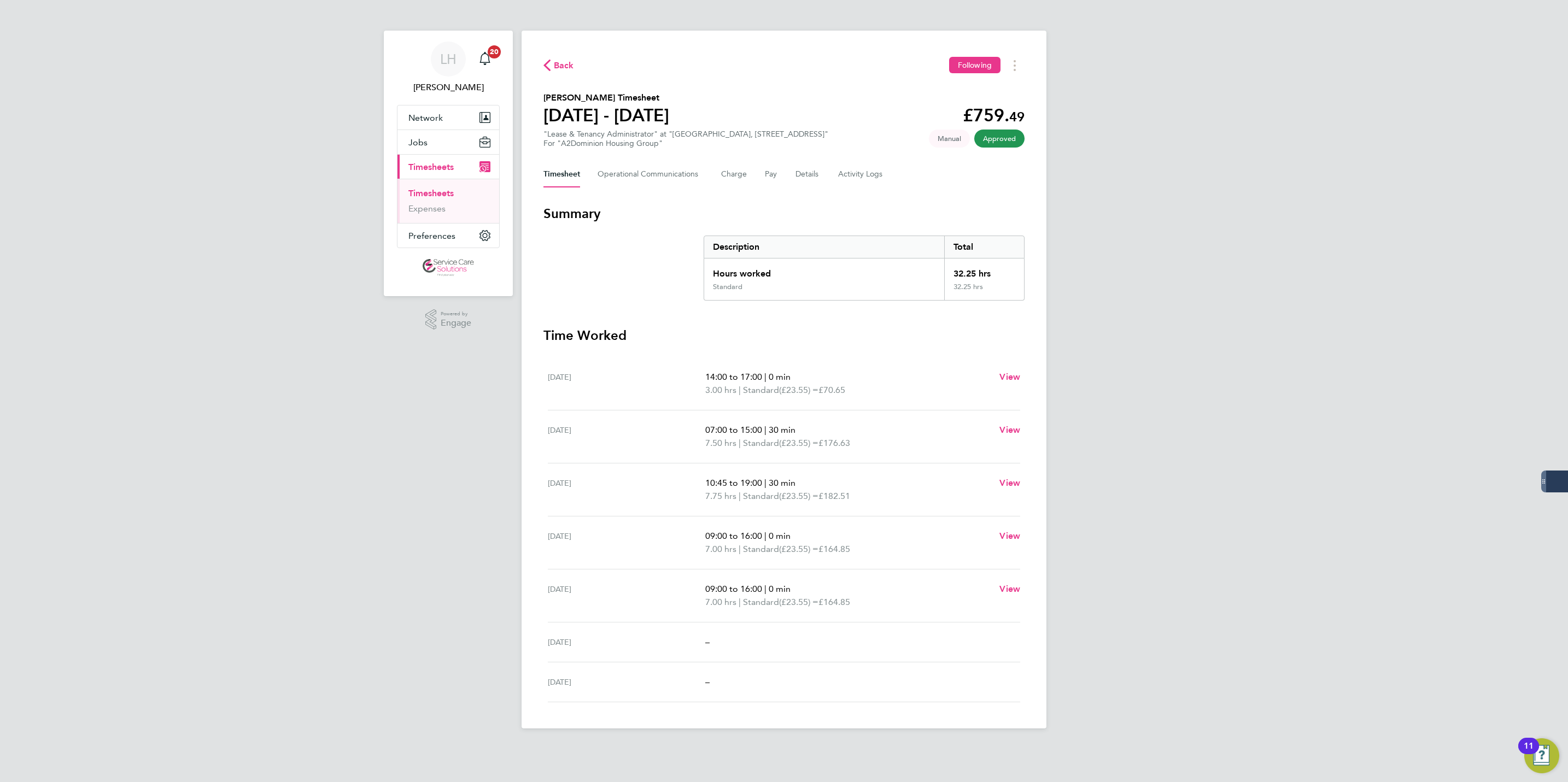
drag, startPoint x: 566, startPoint y: 377, endPoint x: 594, endPoint y: 377, distance: 28.0
click at [594, 377] on div "[DATE]" at bounding box center [627, 384] width 158 height 26
copy div "[DATE]"
